Goal: Download file/media

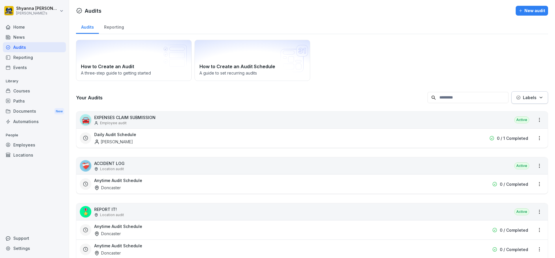
scroll to position [216, 0]
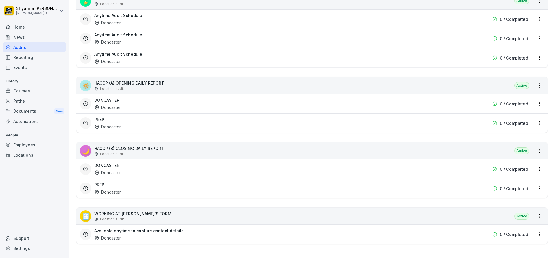
click at [125, 163] on div "DONCASTER Doncaster" at bounding box center [275, 169] width 362 height 13
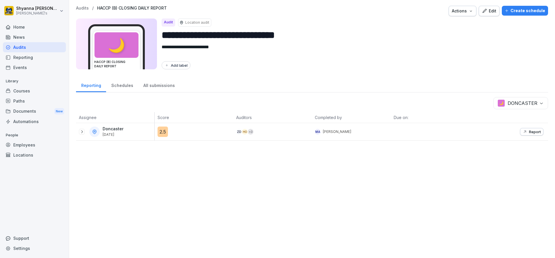
click at [533, 133] on p "Report" at bounding box center [535, 132] width 12 height 5
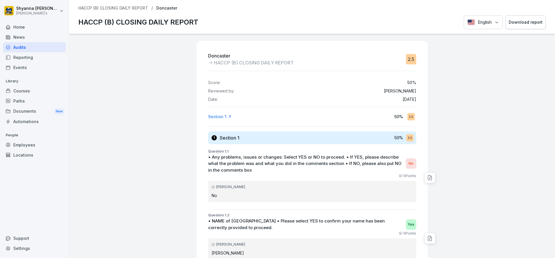
click at [516, 22] on div "Download report" at bounding box center [526, 22] width 34 height 6
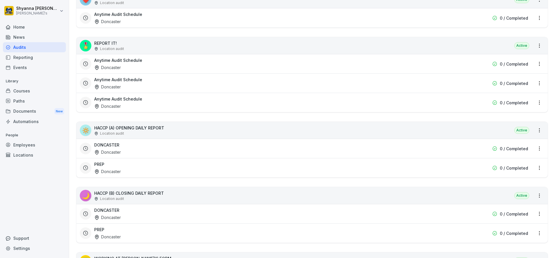
scroll to position [202, 0]
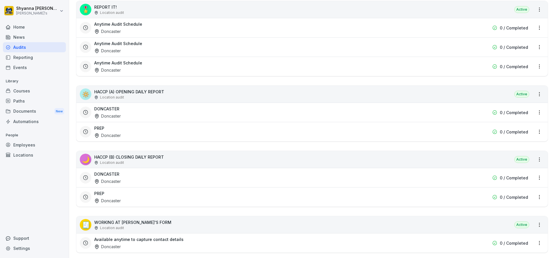
click at [146, 203] on div "PREP Doncaster" at bounding box center [275, 197] width 362 height 13
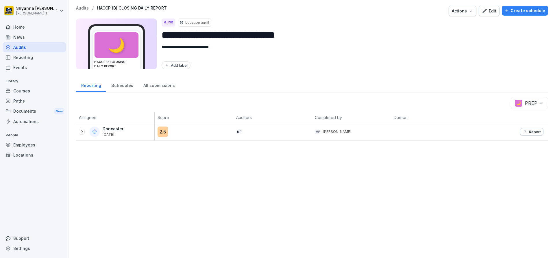
click at [524, 129] on button "Report" at bounding box center [531, 132] width 23 height 8
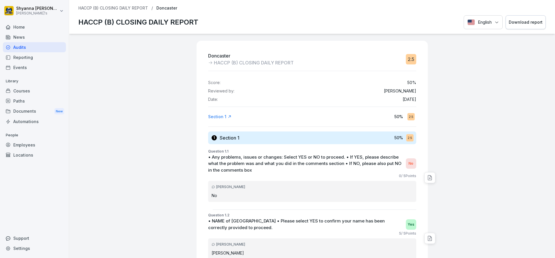
click at [524, 25] on div "Download report" at bounding box center [526, 22] width 34 height 6
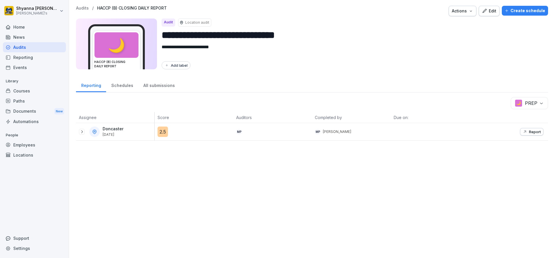
drag, startPoint x: 82, startPoint y: 131, endPoint x: 94, endPoint y: 89, distance: 43.7
click at [82, 131] on icon at bounding box center [82, 132] width 5 height 5
